Goal: Transaction & Acquisition: Download file/media

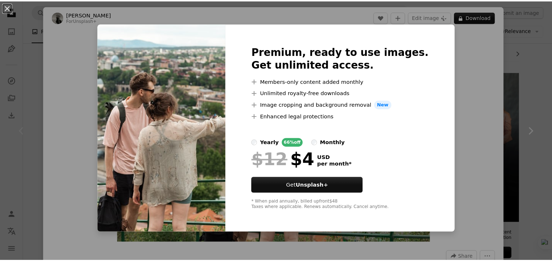
scroll to position [109, 0]
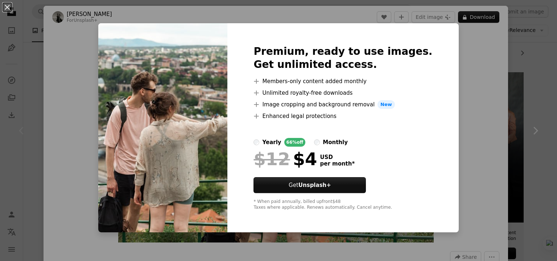
click at [476, 77] on div "An X shape Premium, ready to use images. Get unlimited access. A plus sign Memb…" at bounding box center [278, 130] width 557 height 261
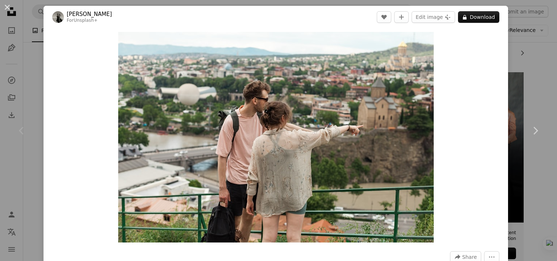
click at [531, 64] on div "An X shape Chevron left Chevron right [PERSON_NAME] Light For Unsplash+ A heart…" at bounding box center [278, 130] width 557 height 261
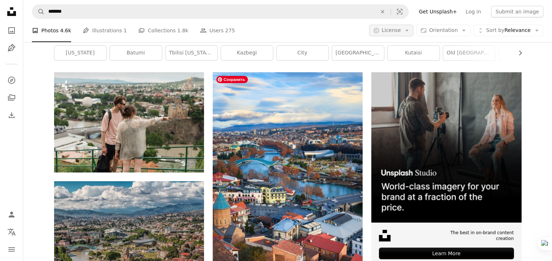
click at [409, 32] on button "A copyright icon © License Arrow down" at bounding box center [391, 31] width 45 height 12
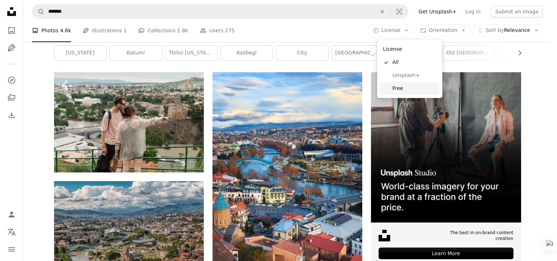
click at [402, 87] on span "Free" at bounding box center [415, 88] width 44 height 7
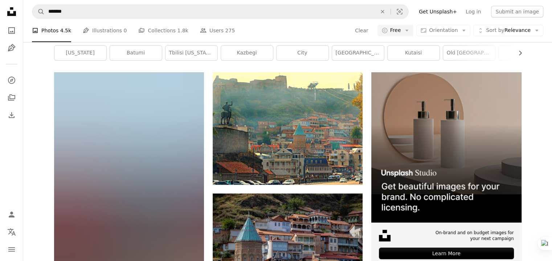
scroll to position [436, 0]
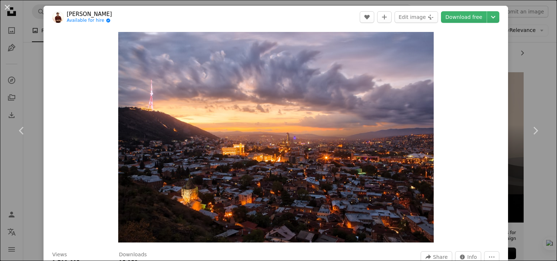
click at [526, 77] on div "An X shape Chevron left Chevron right Jaanus Jagomägi Available for hire A chec…" at bounding box center [278, 130] width 557 height 261
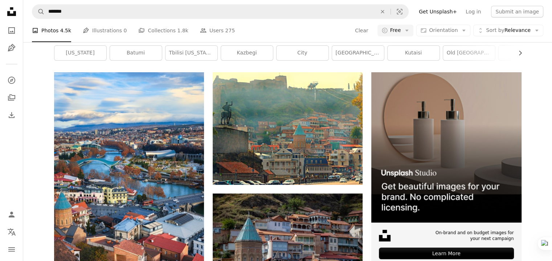
scroll to position [726, 0]
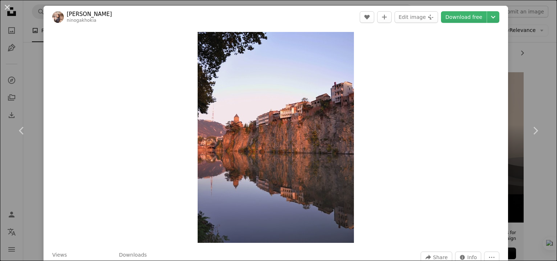
click at [534, 81] on div "An X shape Chevron left Chevron right [PERSON_NAME] ninogakhokia A heart A plus…" at bounding box center [278, 130] width 557 height 261
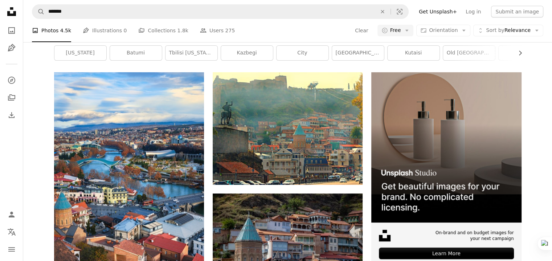
scroll to position [1379, 0]
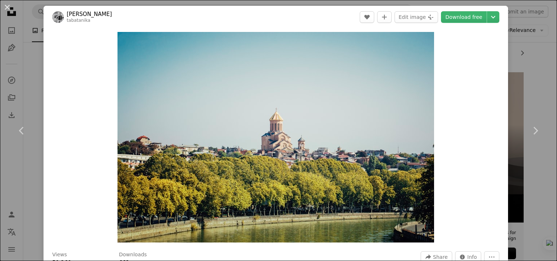
click at [531, 64] on div "An X shape Chevron left Chevron right [PERSON_NAME] tabatanika A heart A plus s…" at bounding box center [278, 130] width 557 height 261
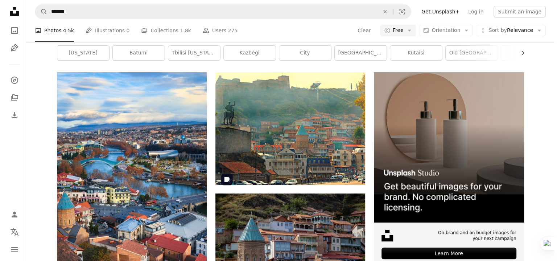
scroll to position [1960, 0]
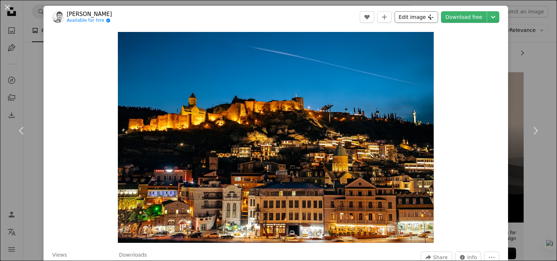
click at [424, 17] on button "Edit image Plus sign for Unsplash+" at bounding box center [417, 17] width 44 height 12
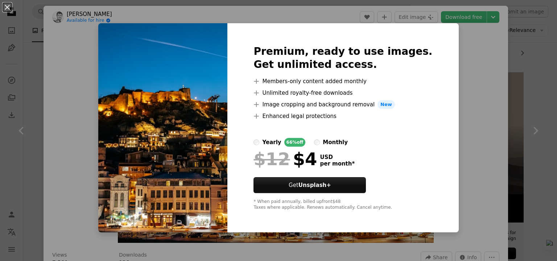
click at [451, 88] on div "An X shape Premium, ready to use images. Get unlimited access. A plus sign Memb…" at bounding box center [278, 130] width 557 height 261
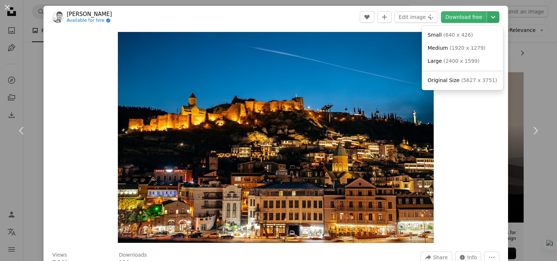
click at [488, 16] on icon "Chevron down" at bounding box center [494, 17] width 12 height 9
click at [466, 61] on span "( 2400 x 1599 )" at bounding box center [462, 61] width 36 height 6
